Goal: Obtain resource: Download file/media

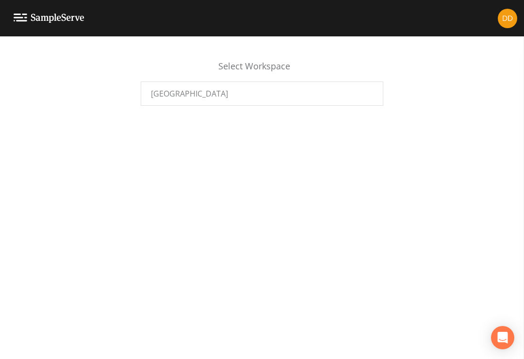
click at [337, 98] on div "[GEOGRAPHIC_DATA]" at bounding box center [262, 93] width 242 height 24
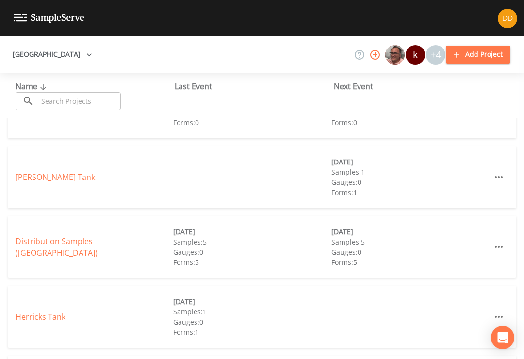
scroll to position [39, 0]
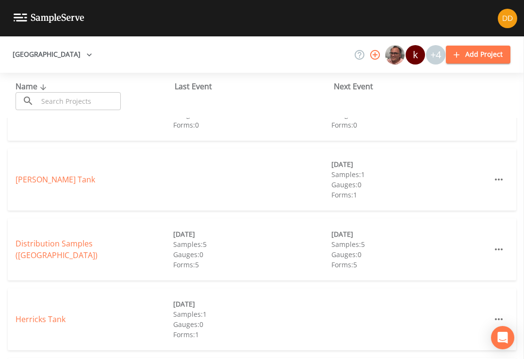
click at [355, 234] on div "09/08/2025" at bounding box center [410, 234] width 158 height 10
click at [44, 243] on link "Distribution Samples (Garden City Park Water District)" at bounding box center [57, 249] width 82 height 22
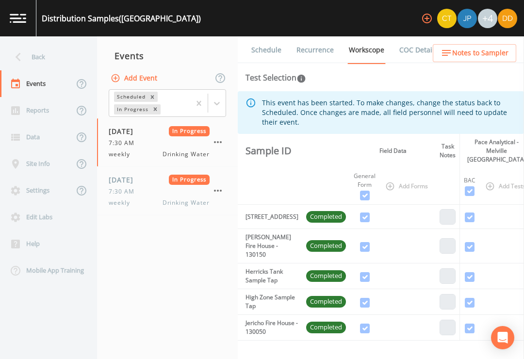
click at [25, 57] on icon at bounding box center [18, 56] width 17 height 17
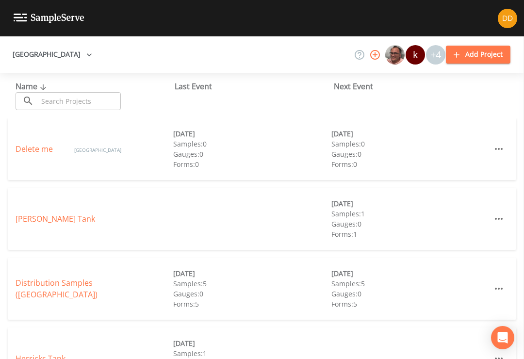
click at [355, 205] on div "09/08/2025" at bounding box center [410, 203] width 158 height 10
click at [65, 288] on link "Distribution Samples (Garden City Park Water District)" at bounding box center [57, 288] width 82 height 22
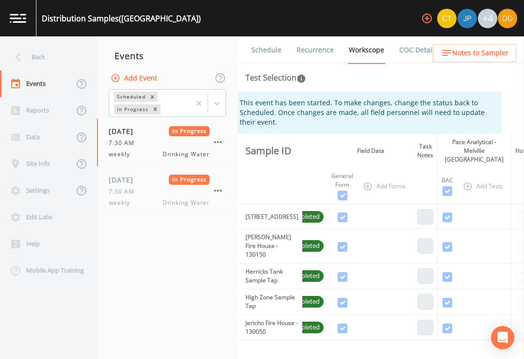
scroll to position [0, 0]
click at [446, 55] on icon "button" at bounding box center [446, 53] width 12 height 12
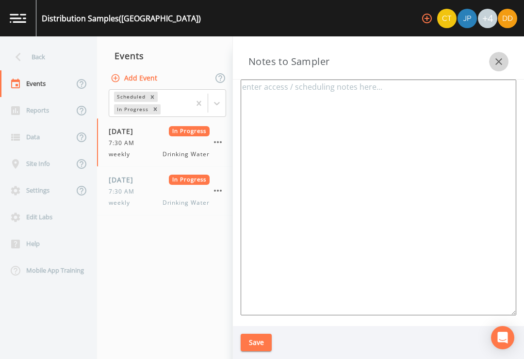
click at [503, 64] on icon "button" at bounding box center [499, 62] width 12 height 12
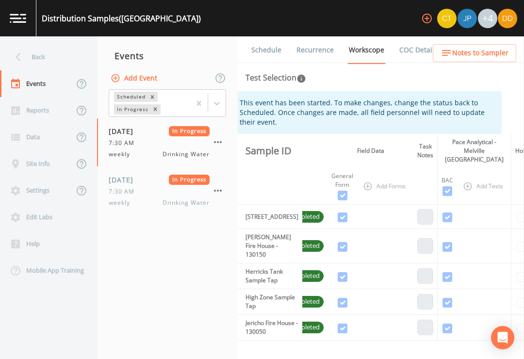
click at [410, 60] on link "COC Details" at bounding box center [418, 49] width 41 height 27
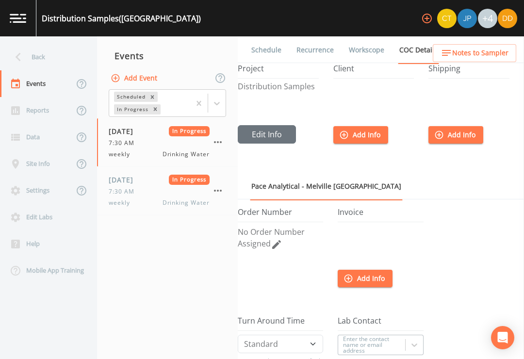
click at [372, 51] on link "Workscope" at bounding box center [366, 49] width 38 height 27
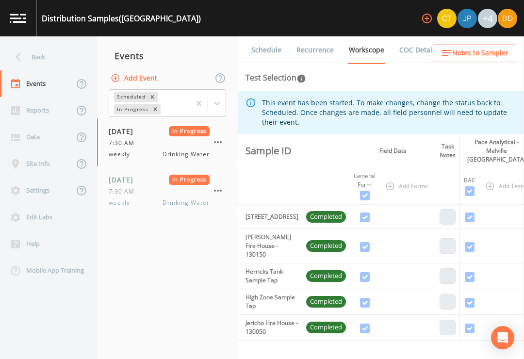
click at [419, 49] on link "COC Details" at bounding box center [418, 49] width 41 height 27
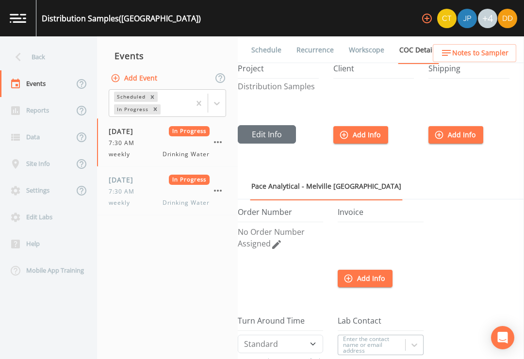
click at [477, 54] on span "Notes to Sampler" at bounding box center [480, 53] width 56 height 12
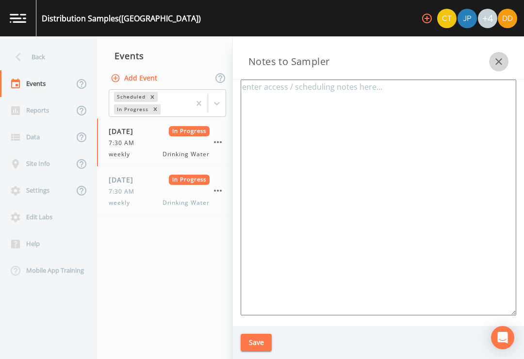
click at [502, 60] on icon "button" at bounding box center [499, 62] width 12 height 12
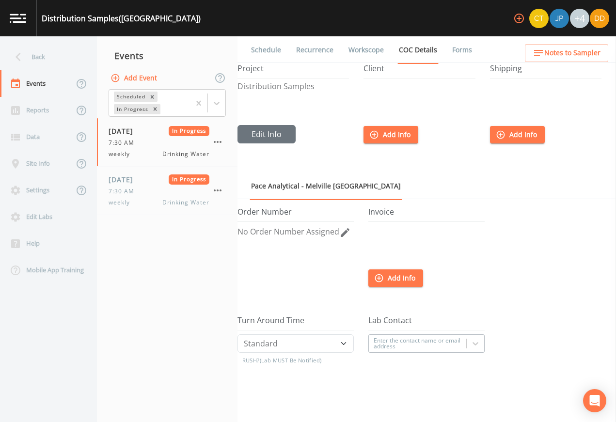
click at [474, 52] on link "Forms" at bounding box center [462, 49] width 23 height 27
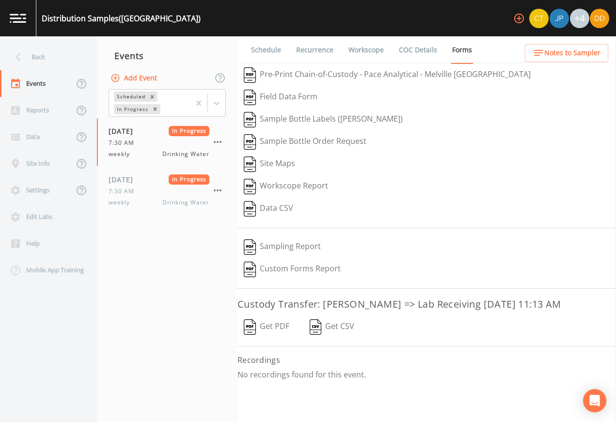
click at [271, 332] on button "Get PDF" at bounding box center [267, 327] width 58 height 22
